Goal: Check status: Check status

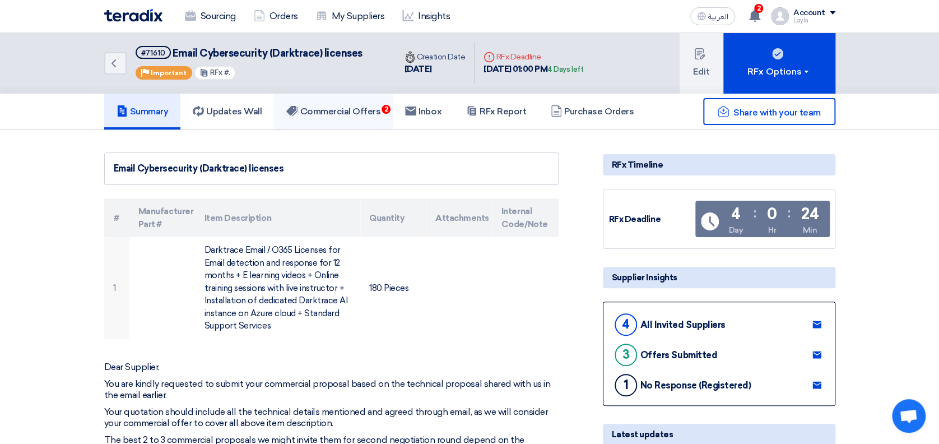
click at [365, 111] on h5 "Commercial Offers 2" at bounding box center [333, 111] width 94 height 11
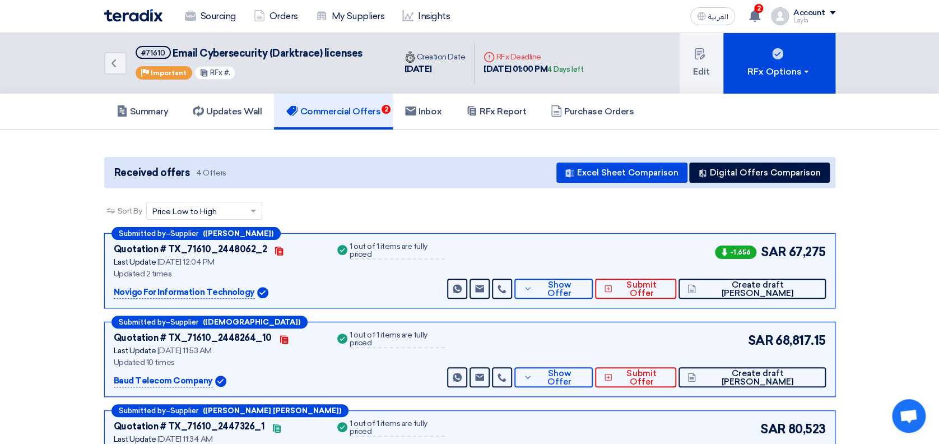
click at [39, 193] on section "Received offers 4 Offers Excel Sheet Comparison Digital Offers Comparison Sort …" at bounding box center [469, 348] width 939 height 436
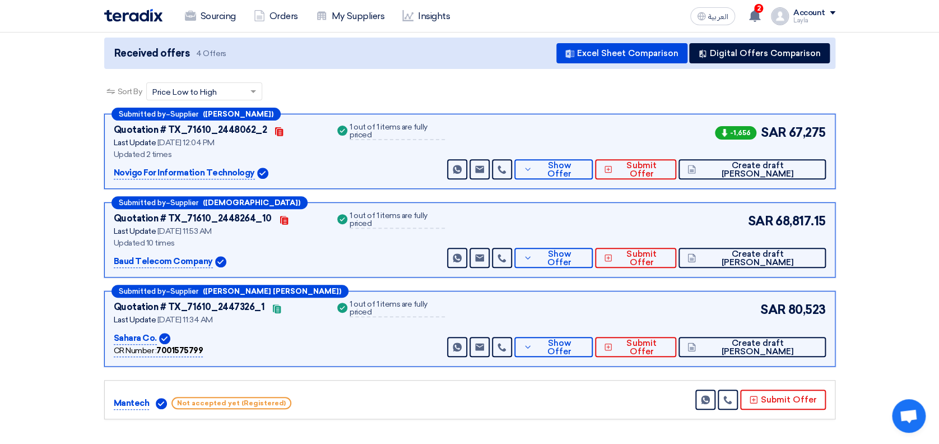
scroll to position [149, 0]
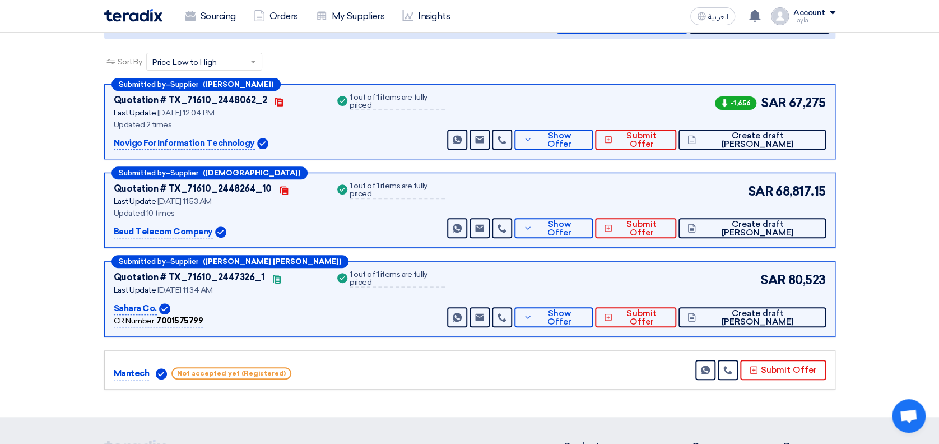
click at [39, 193] on section "Received offers 4 Offers Excel Sheet Comparison Digital Offers Comparison Sort …" at bounding box center [469, 199] width 939 height 436
click at [584, 222] on span "Show Offer" at bounding box center [559, 228] width 49 height 17
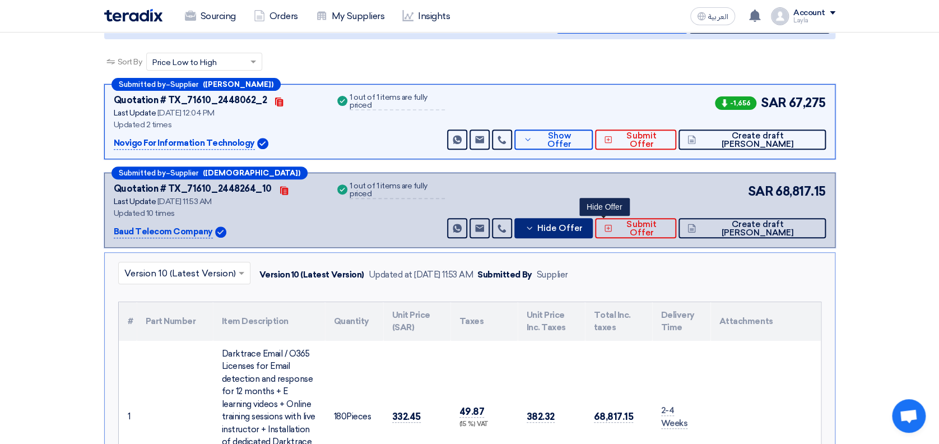
click at [582, 224] on span "Hide Offer" at bounding box center [559, 228] width 45 height 8
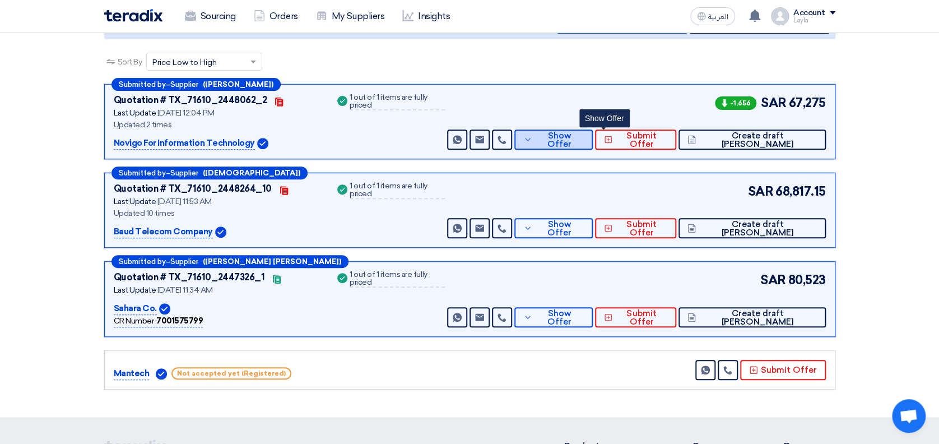
click at [584, 133] on span "Show Offer" at bounding box center [559, 140] width 49 height 17
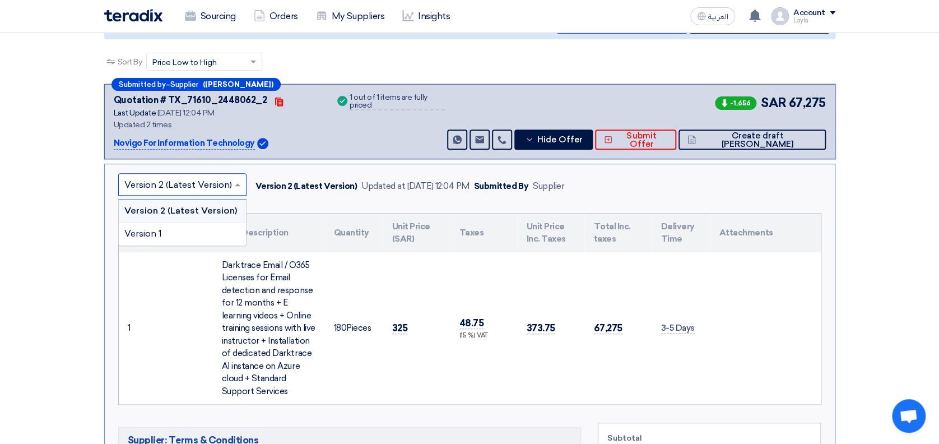
click at [181, 183] on input "text" at bounding box center [176, 185] width 105 height 18
click at [183, 207] on span "Version 2 (Latest Version)" at bounding box center [180, 210] width 113 height 11
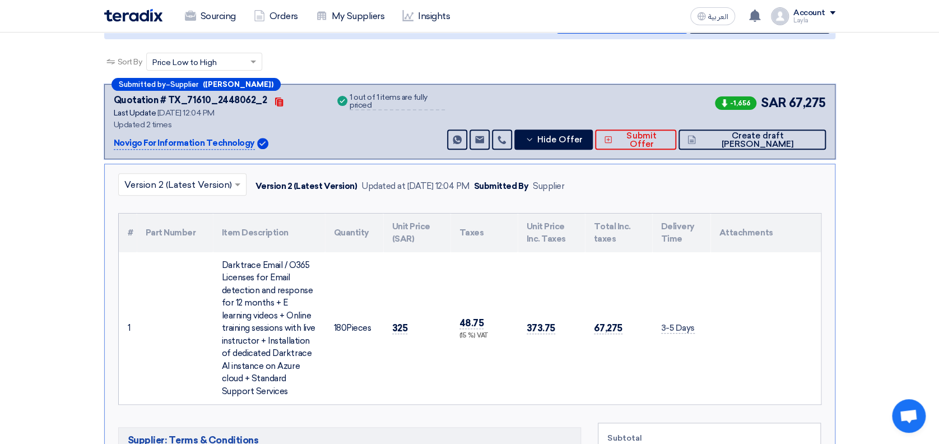
click at [572, 96] on div "-1,656 SAR 67,275 Send Message Send Message" at bounding box center [635, 122] width 380 height 56
click at [39, 143] on section "Received offers 4 Offers Excel Sheet Comparison Digital Offers Comparison Sort …" at bounding box center [469, 451] width 939 height 940
click at [593, 132] on button "Hide Offer" at bounding box center [553, 139] width 78 height 20
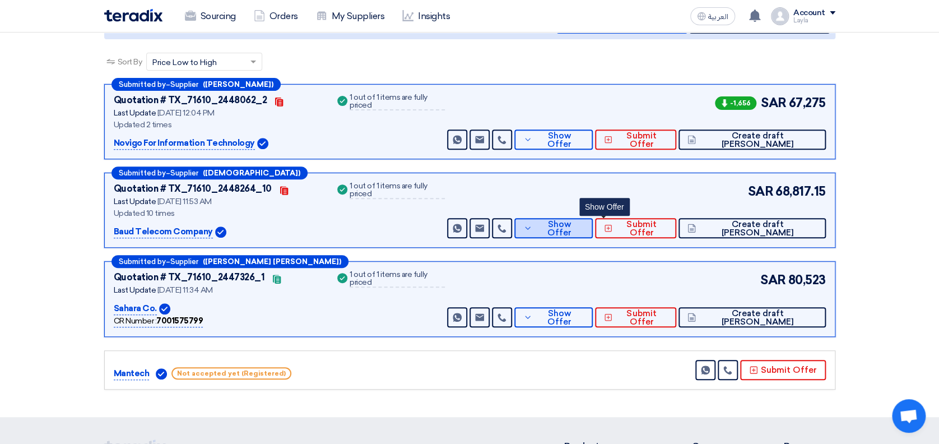
click at [584, 228] on span "Show Offer" at bounding box center [559, 228] width 49 height 17
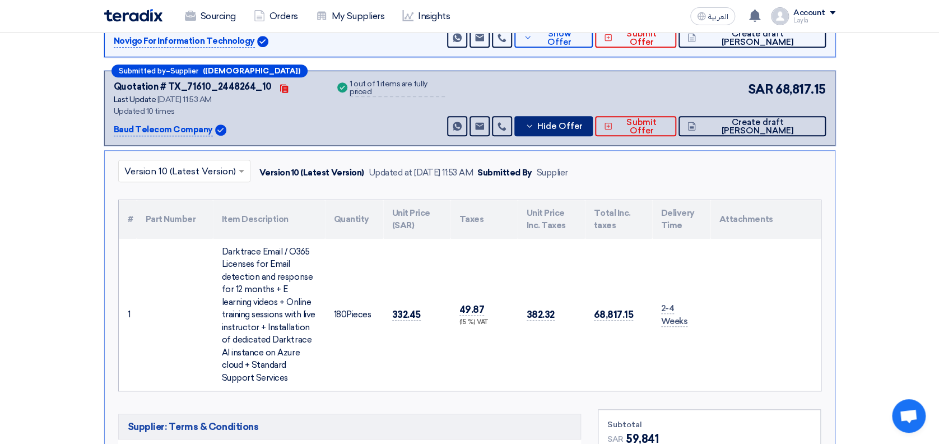
scroll to position [299, 0]
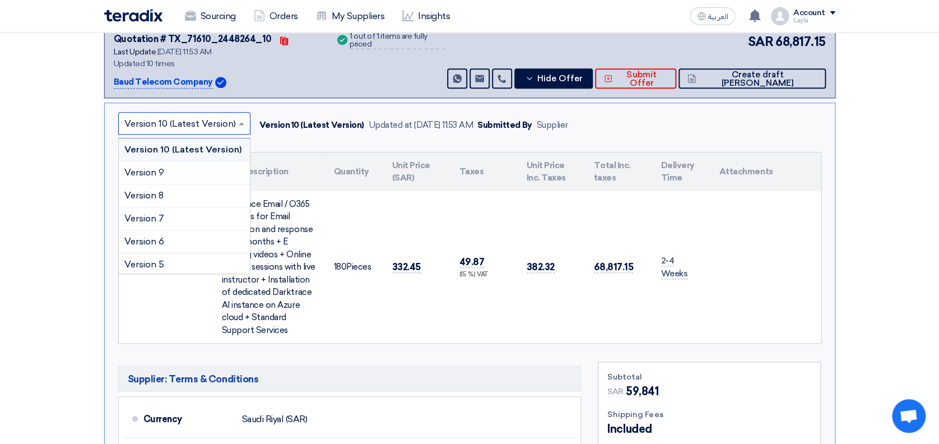
click at [227, 126] on input "text" at bounding box center [178, 124] width 109 height 18
click at [175, 148] on span "Version 10 (Latest Version)" at bounding box center [182, 149] width 117 height 11
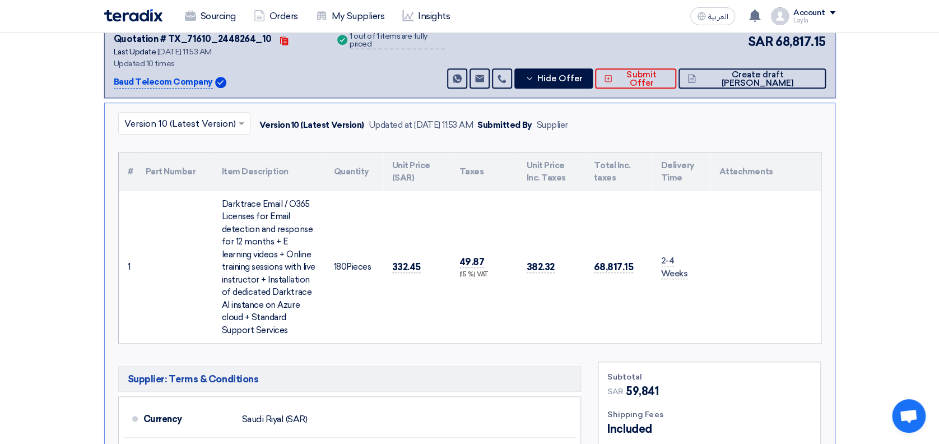
click at [394, 63] on div "Success 1 out of 1 items are fully priced" at bounding box center [390, 60] width 110 height 56
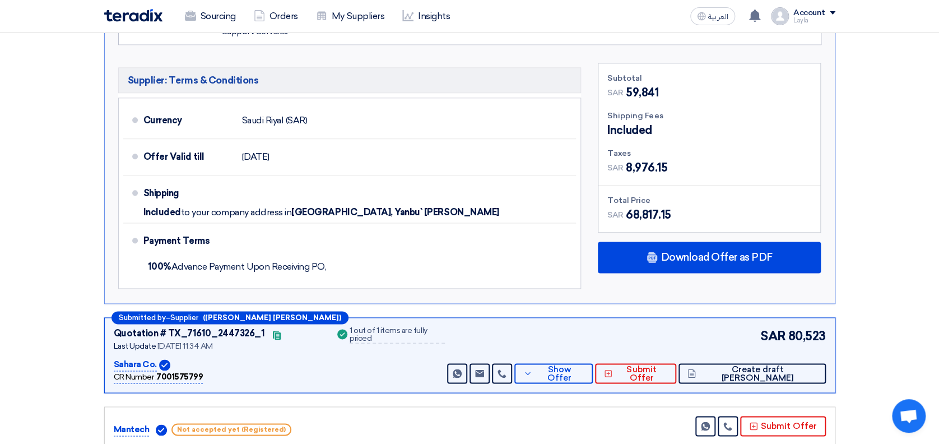
click at [898, 156] on section "Received offers 4 Offers Excel Sheet Comparison Digital Offers Comparison Sort …" at bounding box center [469, 3] width 939 height 940
click at [27, 269] on section "Received offers 4 Offers Excel Sheet Comparison Digital Offers Comparison Sort …" at bounding box center [469, 3] width 939 height 940
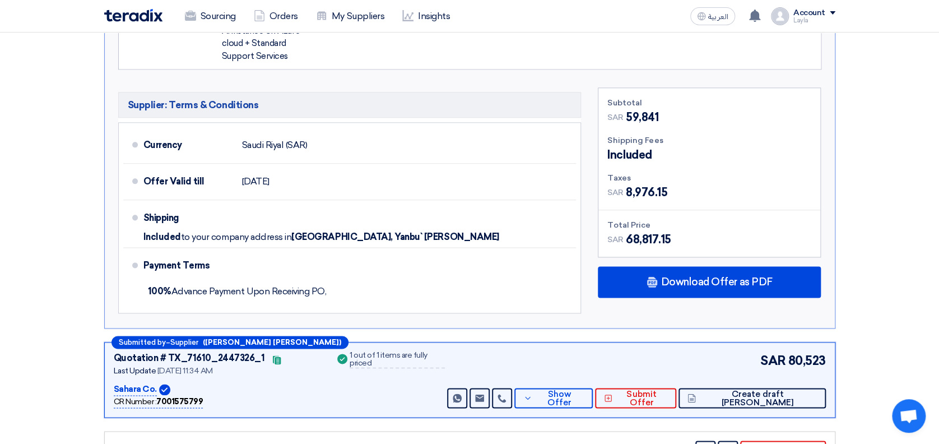
scroll to position [672, 0]
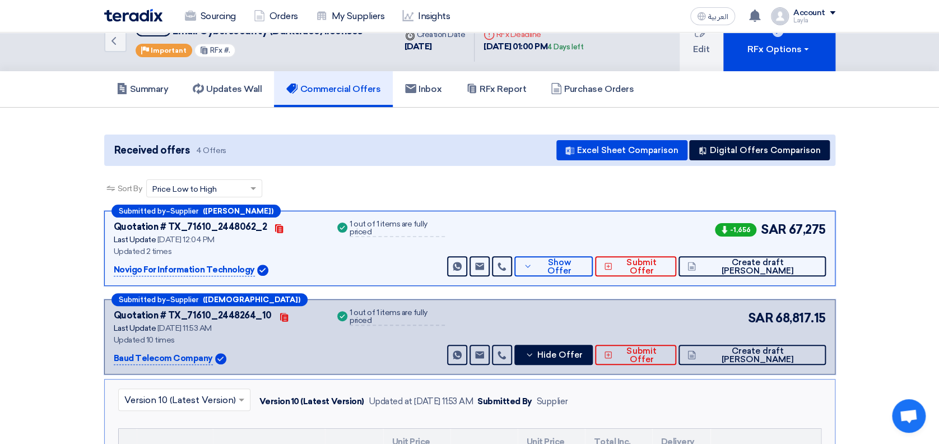
scroll to position [0, 0]
